Goal: Transaction & Acquisition: Purchase product/service

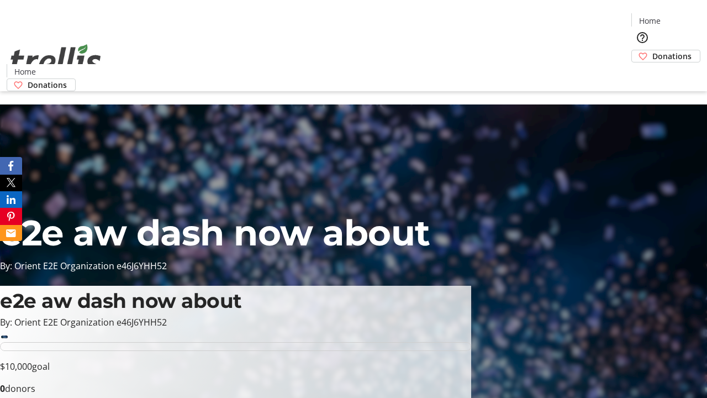
click at [653, 50] on span "Donations" at bounding box center [672, 56] width 39 height 12
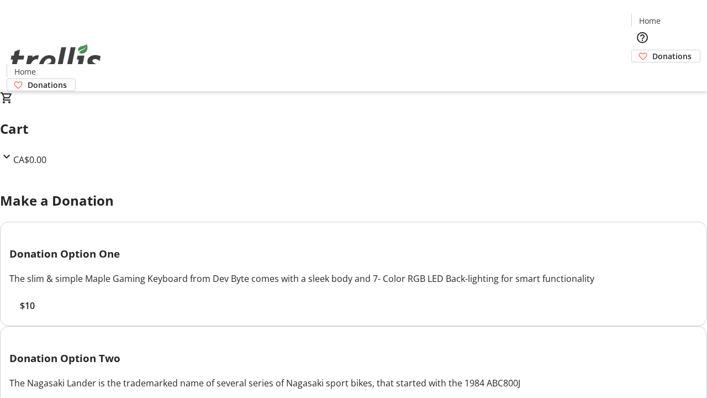
select select "CA"
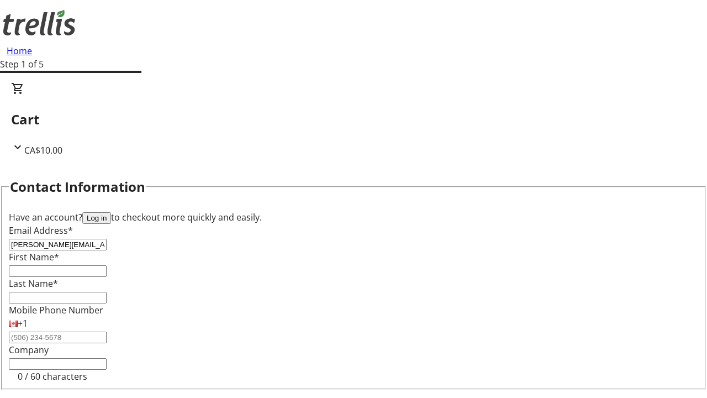
type input "[PERSON_NAME][EMAIL_ADDRESS][DOMAIN_NAME]"
type input "[PERSON_NAME]"
type input "Wuckert"
type input "[STREET_ADDRESS][PERSON_NAME]"
type input "Kelowna"
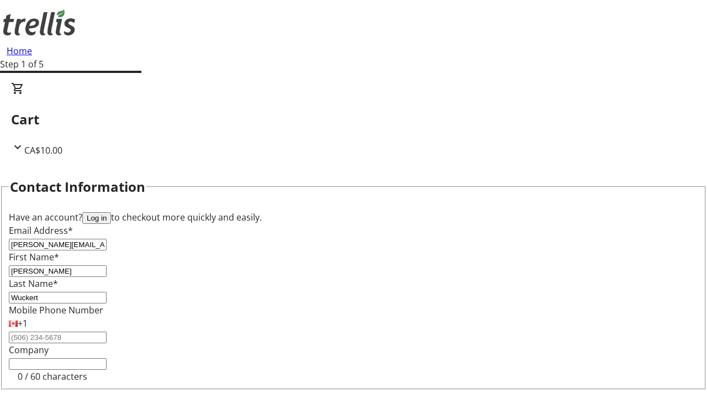
select select "BC"
type input "Kelowna"
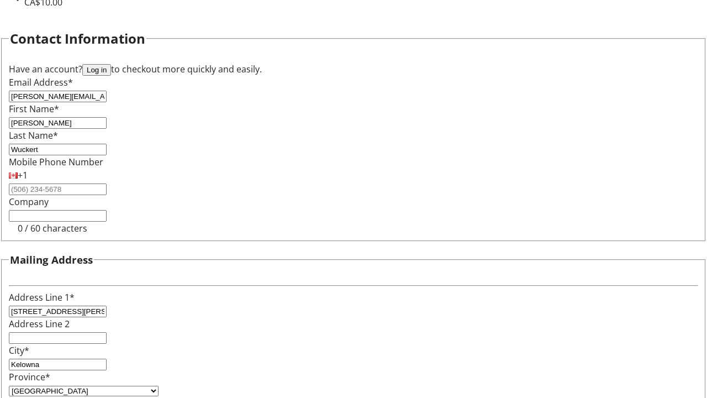
type input "V1Y 0C2"
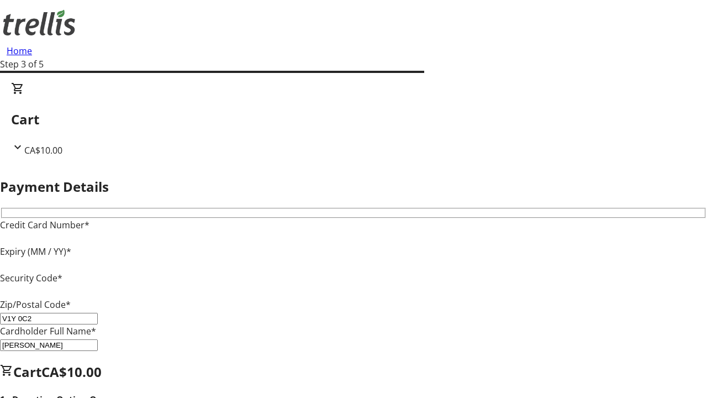
type input "V1Y 0C2"
